Goal: Task Accomplishment & Management: Manage account settings

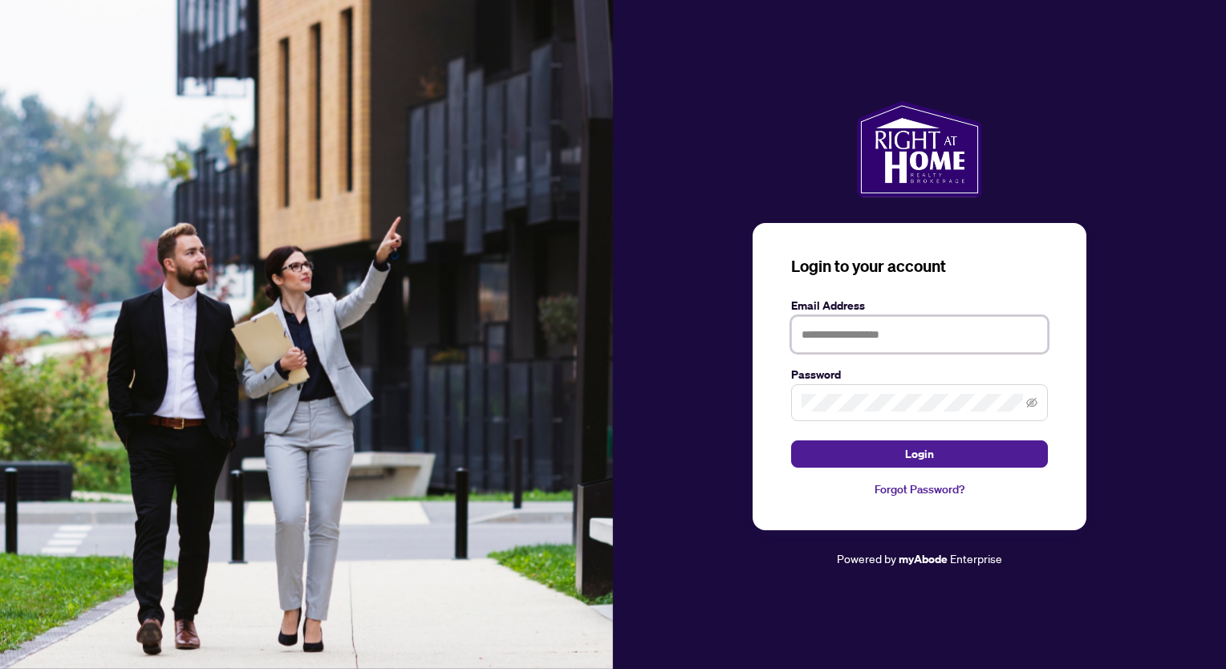
click at [855, 316] on input "text" at bounding box center [919, 334] width 257 height 37
type input "**********"
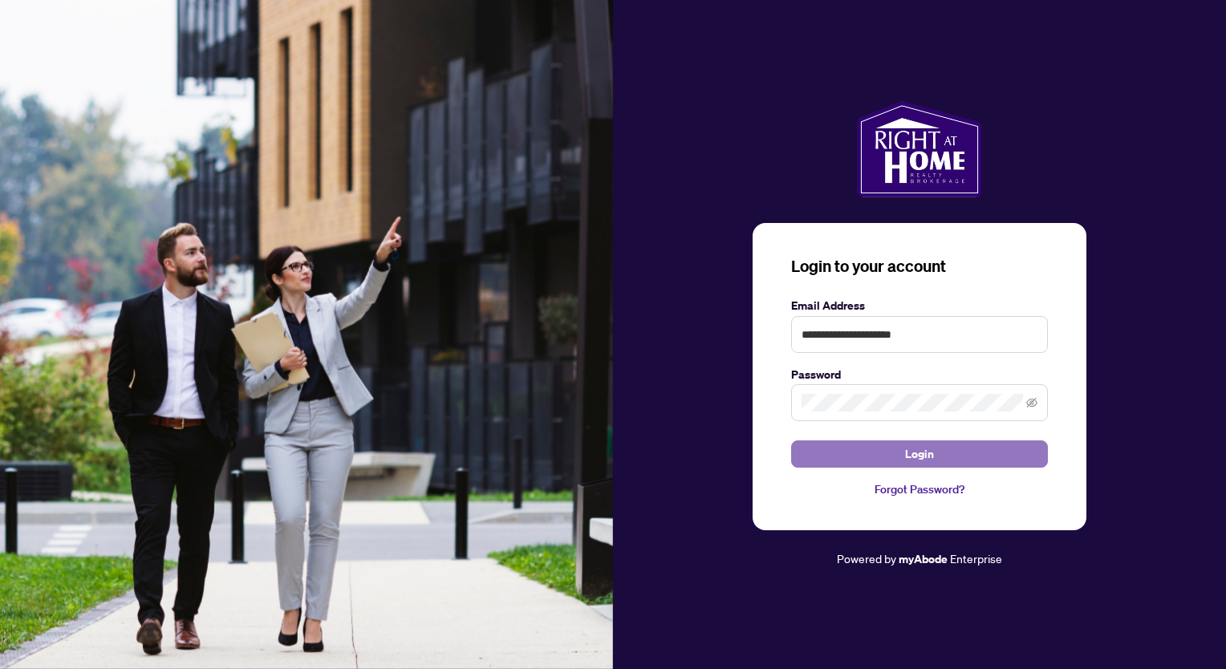
click at [924, 457] on span "Login" at bounding box center [919, 454] width 29 height 26
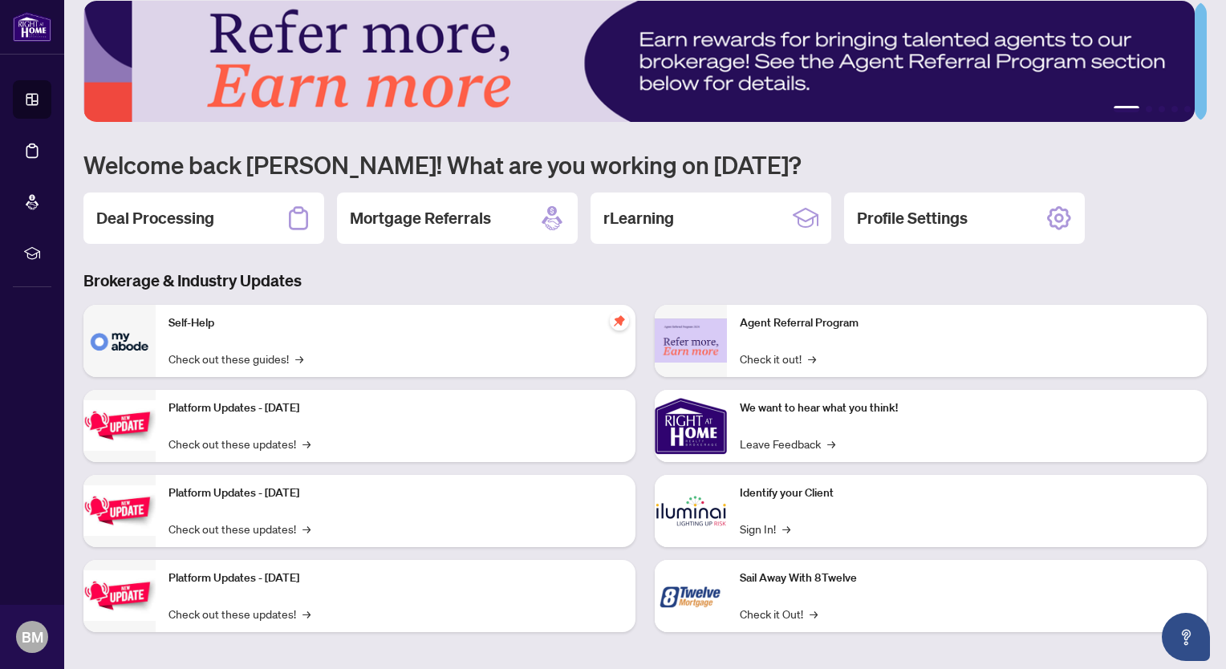
scroll to position [22, 0]
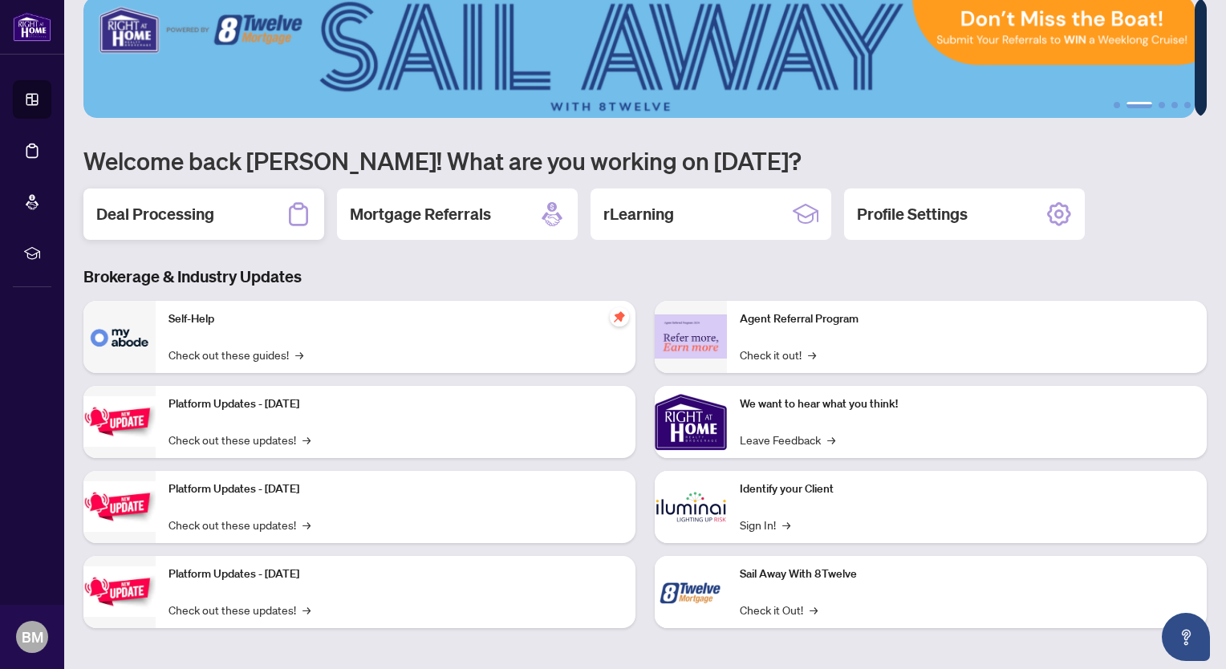
click at [173, 217] on h2 "Deal Processing" at bounding box center [155, 214] width 118 height 22
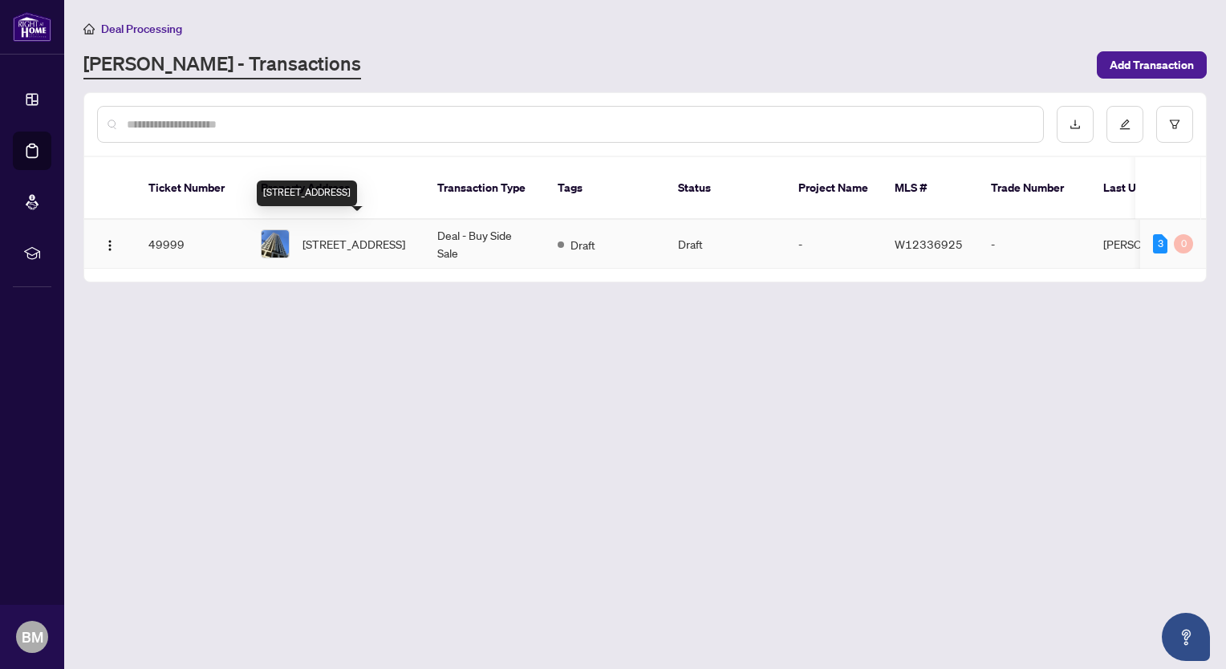
click at [340, 235] on span "[STREET_ADDRESS]" at bounding box center [354, 244] width 103 height 18
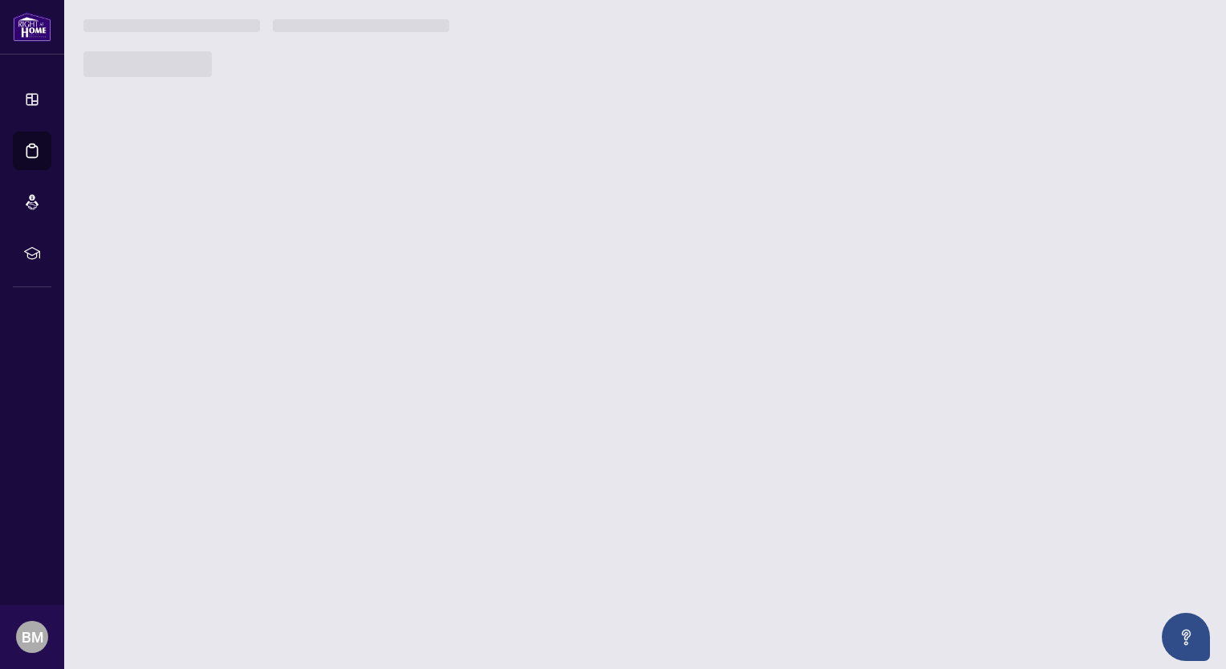
click at [340, 235] on main "Deal Processing [PERSON_NAME] - Transactions Add Transaction Ticket Number Prop…" at bounding box center [645, 334] width 1162 height 669
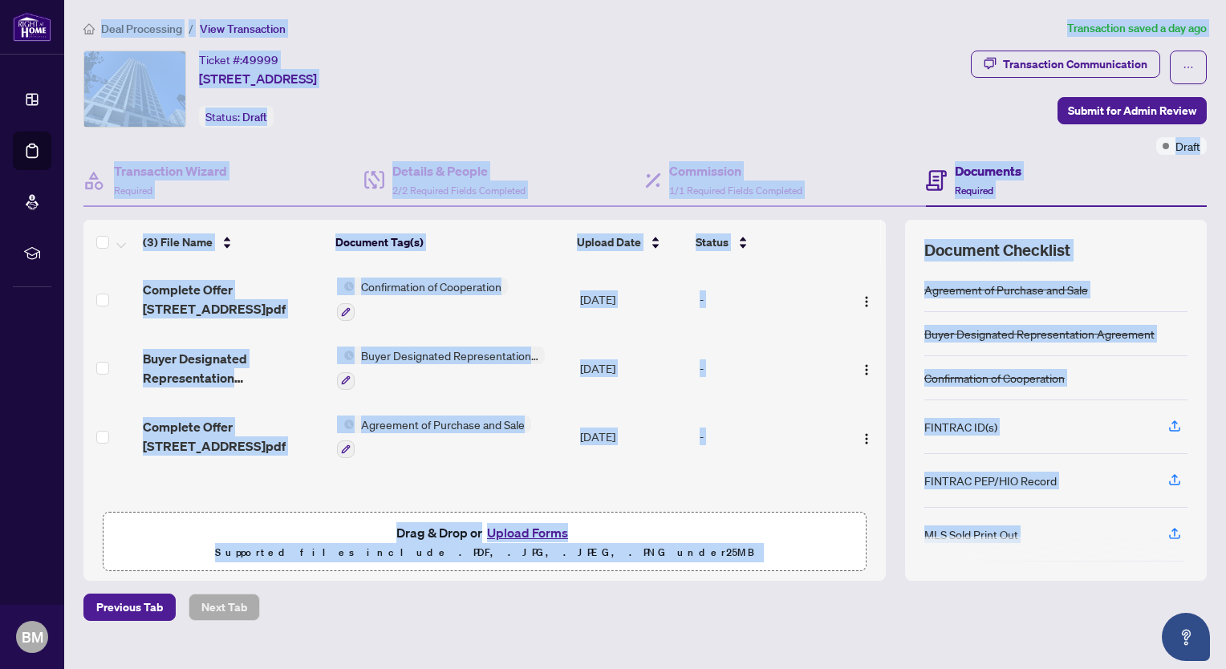
click at [859, 88] on div "Ticket #: 49999 [STREET_ADDRESS] Status: Draft" at bounding box center [523, 89] width 881 height 77
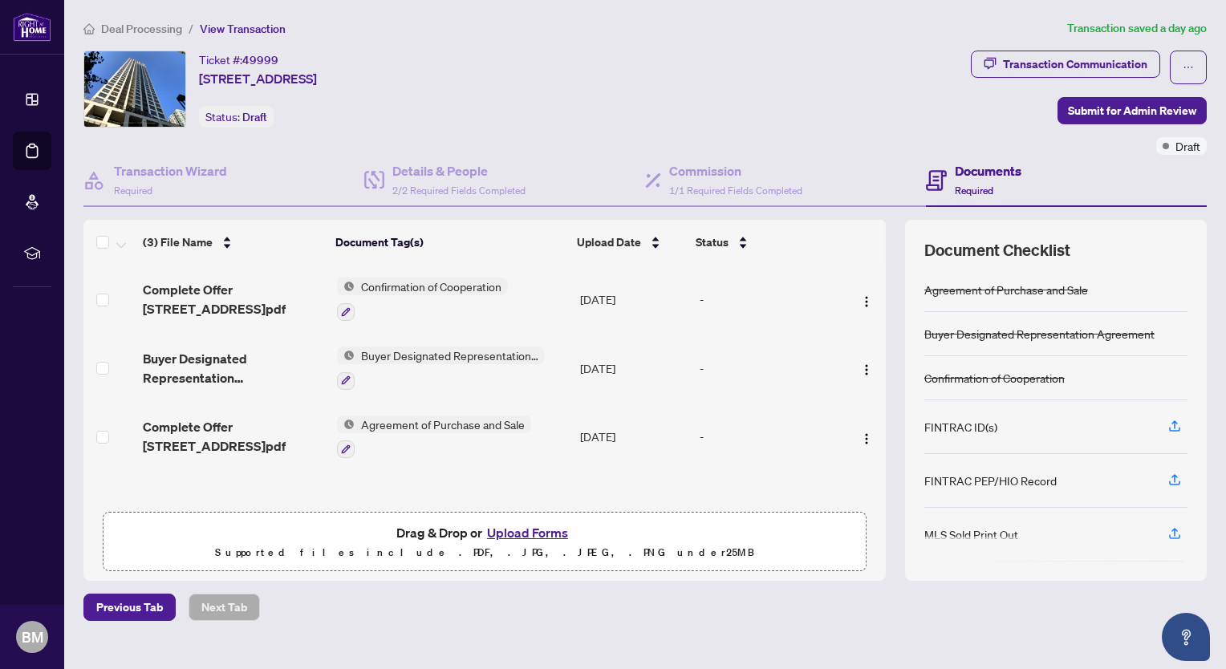
scroll to position [26, 0]
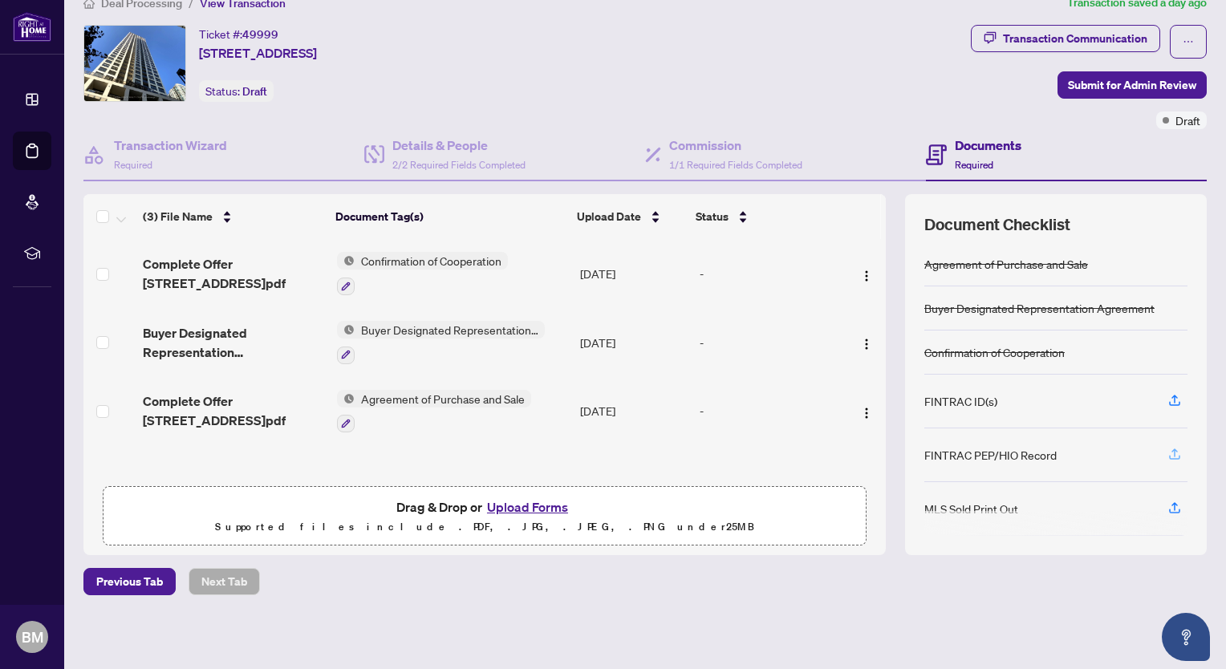
click at [1168, 451] on icon "button" at bounding box center [1175, 454] width 14 height 14
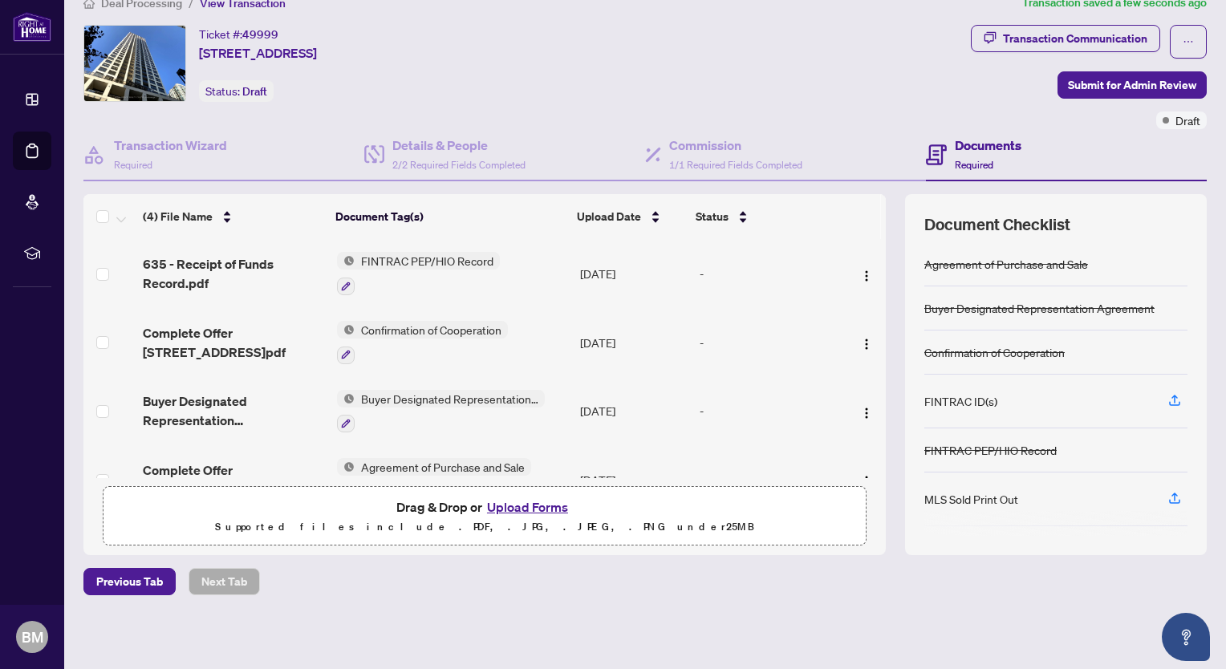
scroll to position [0, 0]
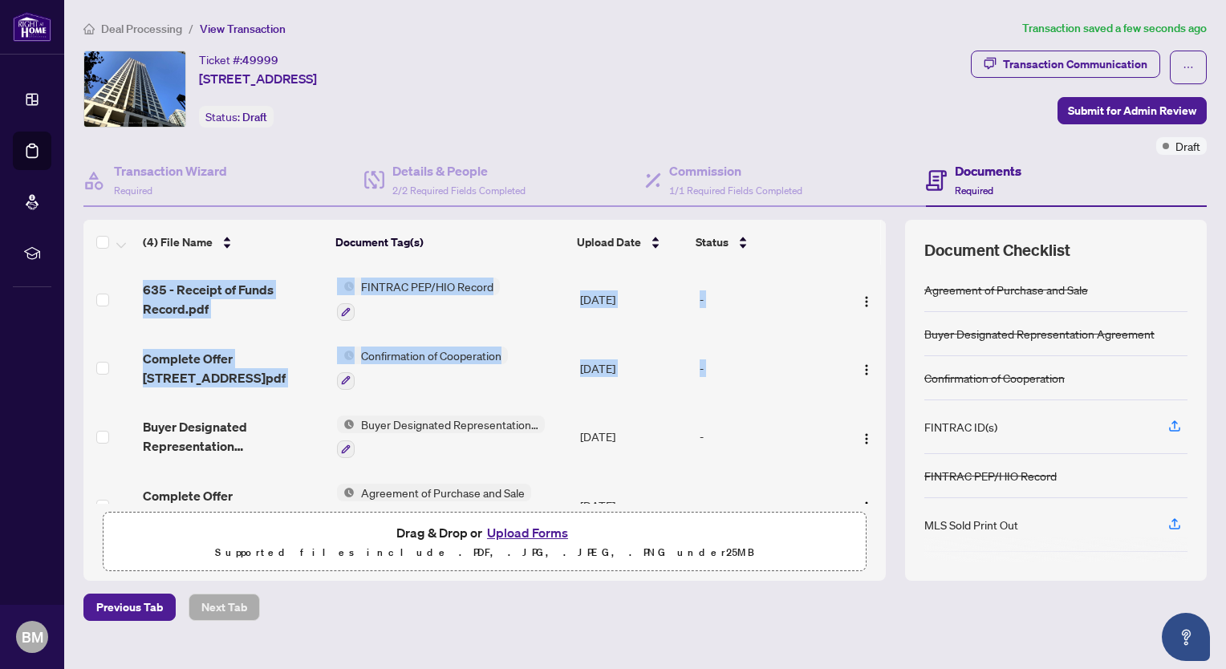
drag, startPoint x: 873, startPoint y: 324, endPoint x: 869, endPoint y: 381, distance: 57.1
click at [869, 381] on div "(4) File Name Document Tag(s) Upload Date Status 635 - Receipt of Funds Record.…" at bounding box center [644, 400] width 1123 height 361
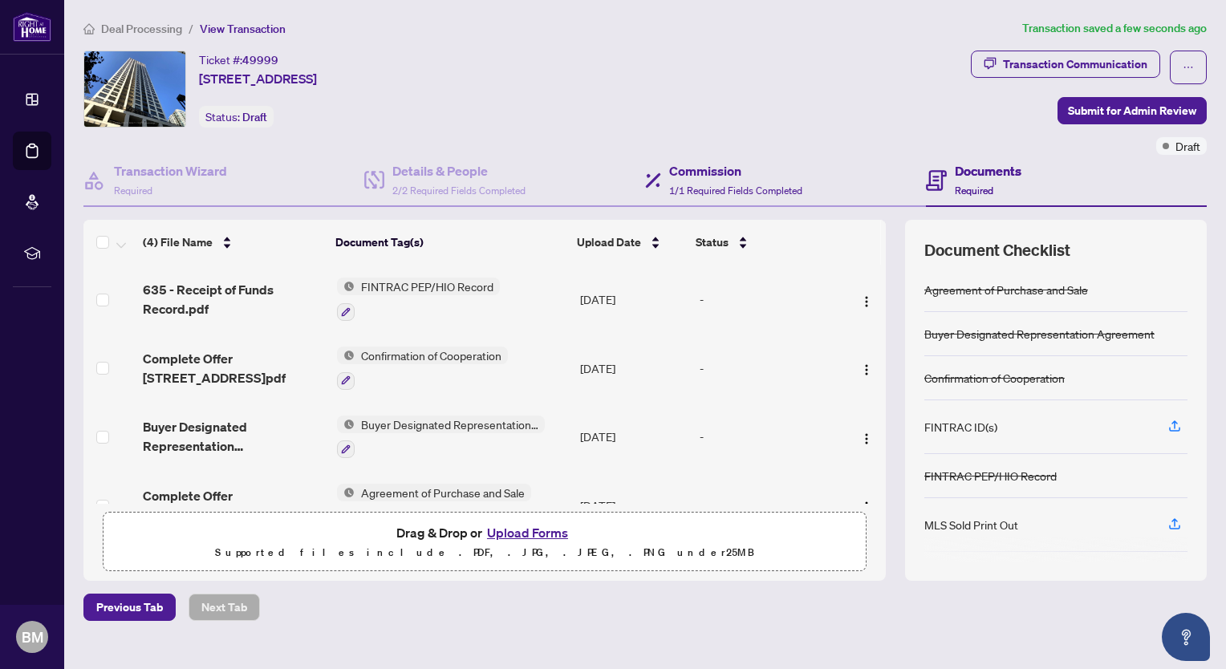
click at [857, 170] on div "Commission 1/1 Required Fields Completed" at bounding box center [785, 181] width 281 height 52
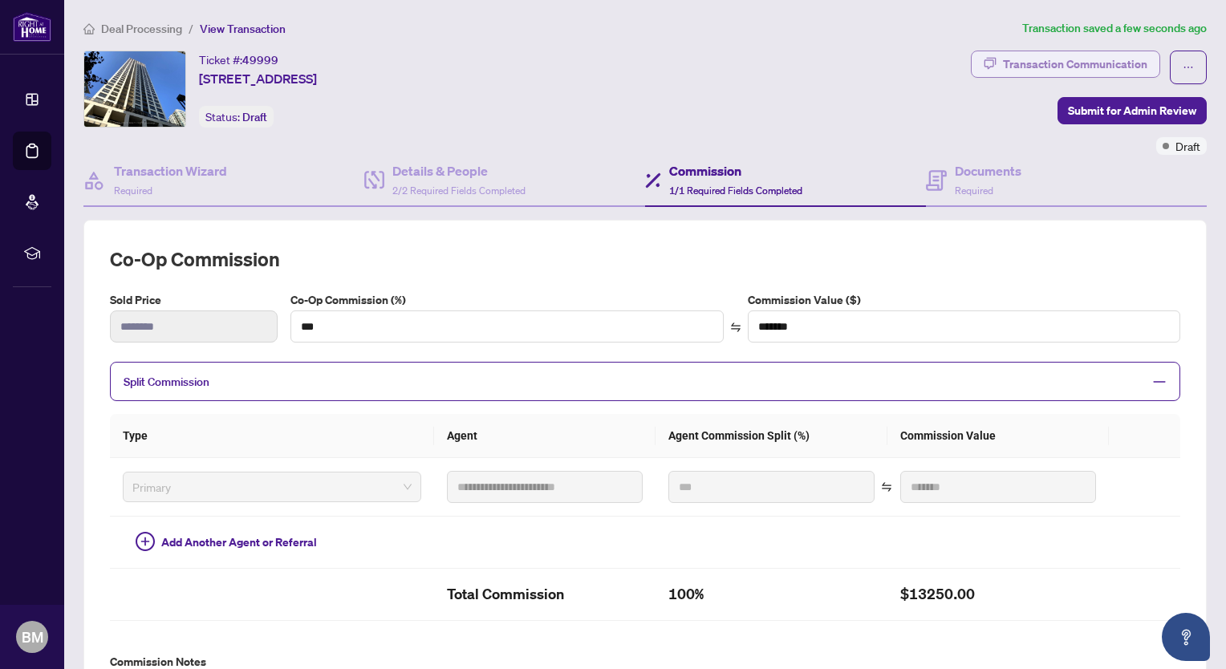
click at [989, 62] on button "Transaction Communication" at bounding box center [1065, 64] width 189 height 27
type textarea "**********"
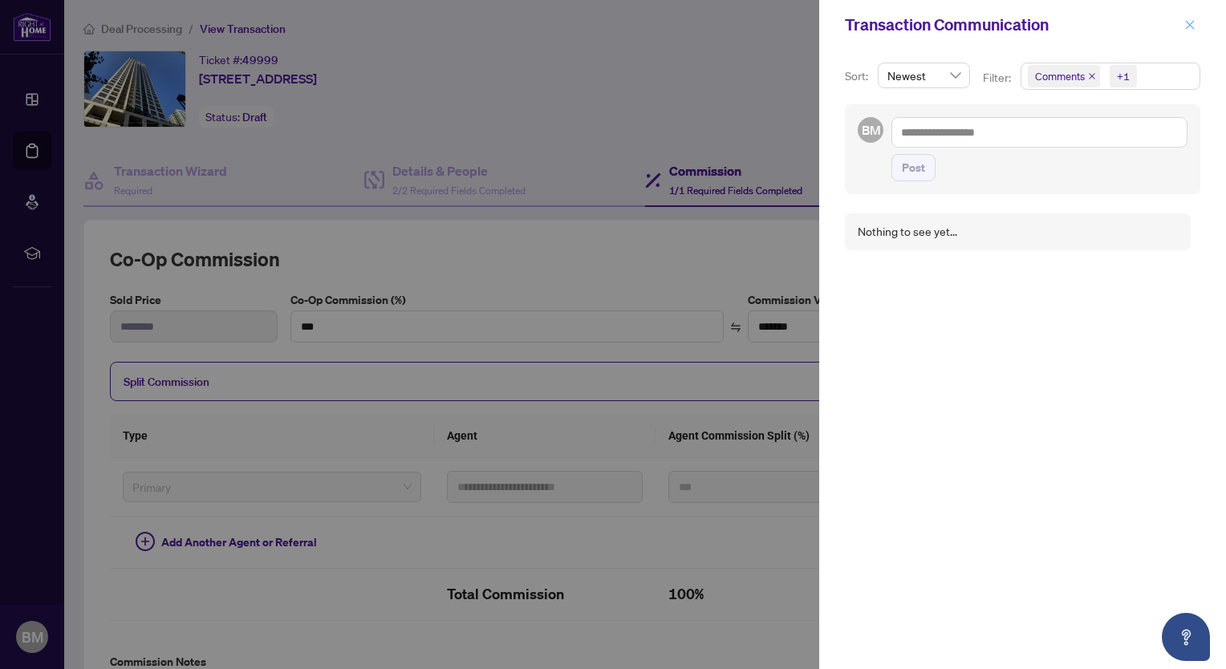
click at [1190, 30] on icon "close" at bounding box center [1189, 24] width 11 height 11
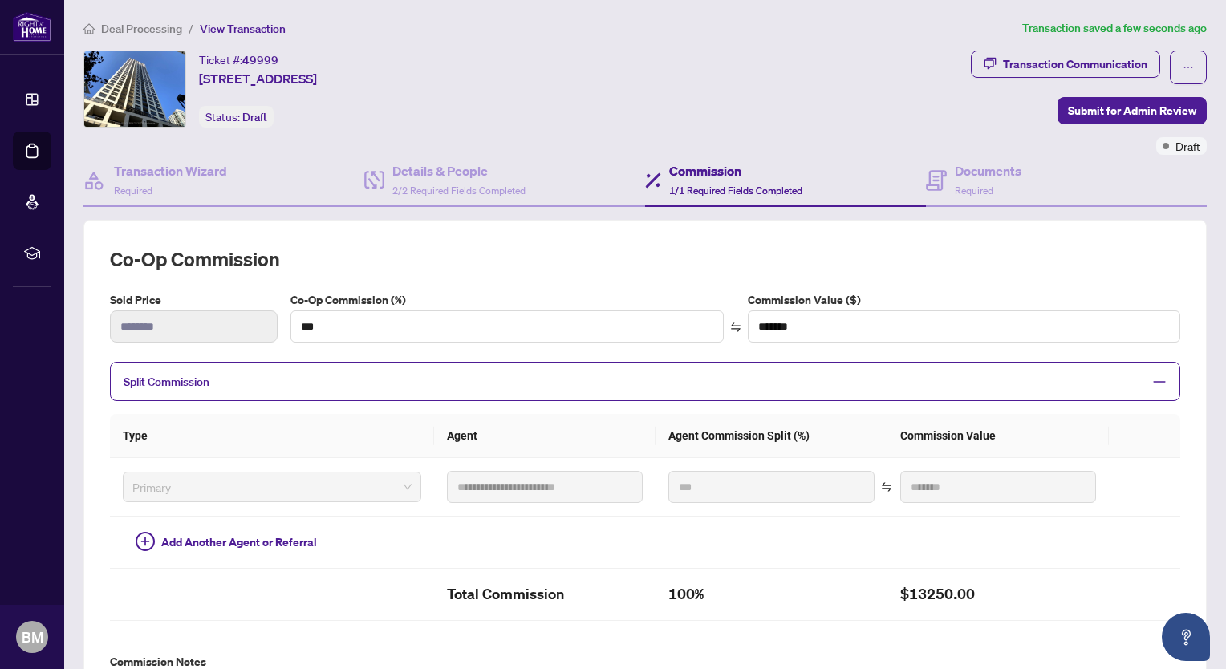
click at [783, 40] on div "**********" at bounding box center [645, 558] width 1136 height 1079
